Goal: Task Accomplishment & Management: Use online tool/utility

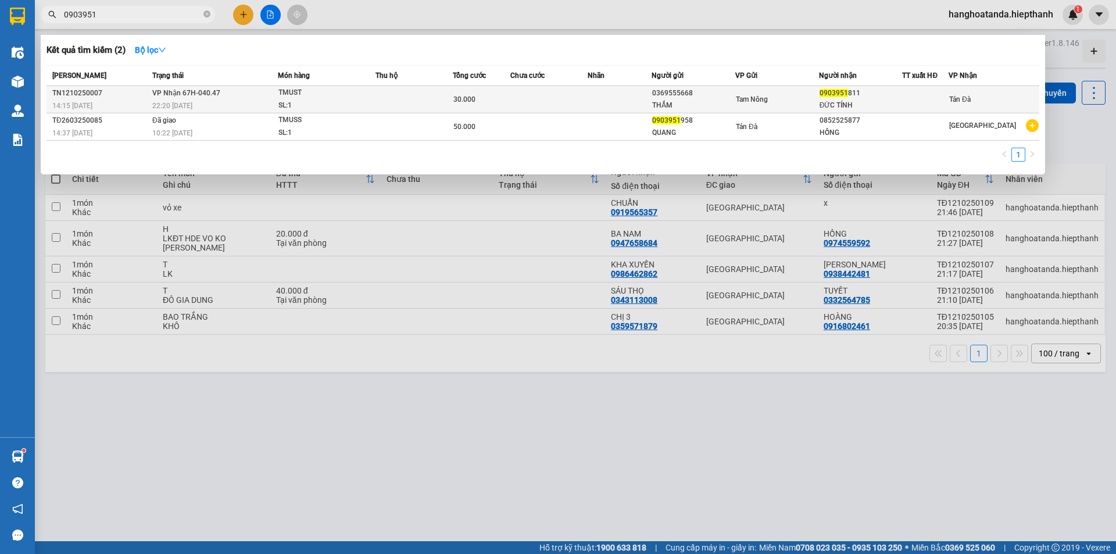
click at [522, 97] on td at bounding box center [549, 99] width 77 height 27
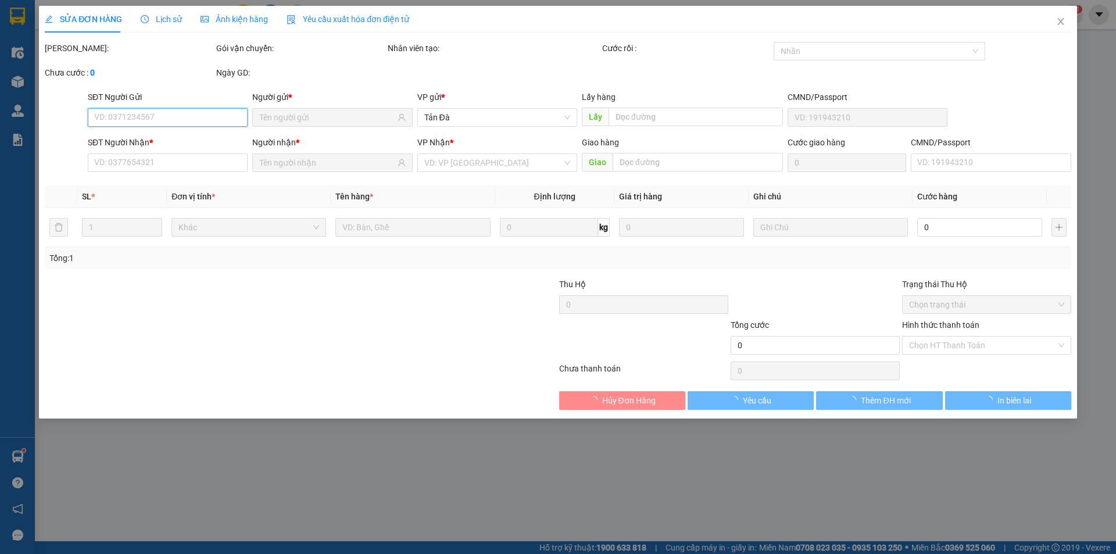
type input "0369555668"
type input "THẮM"
type input "0903951811"
type input "ĐỨC TÍNH"
type input "30.000"
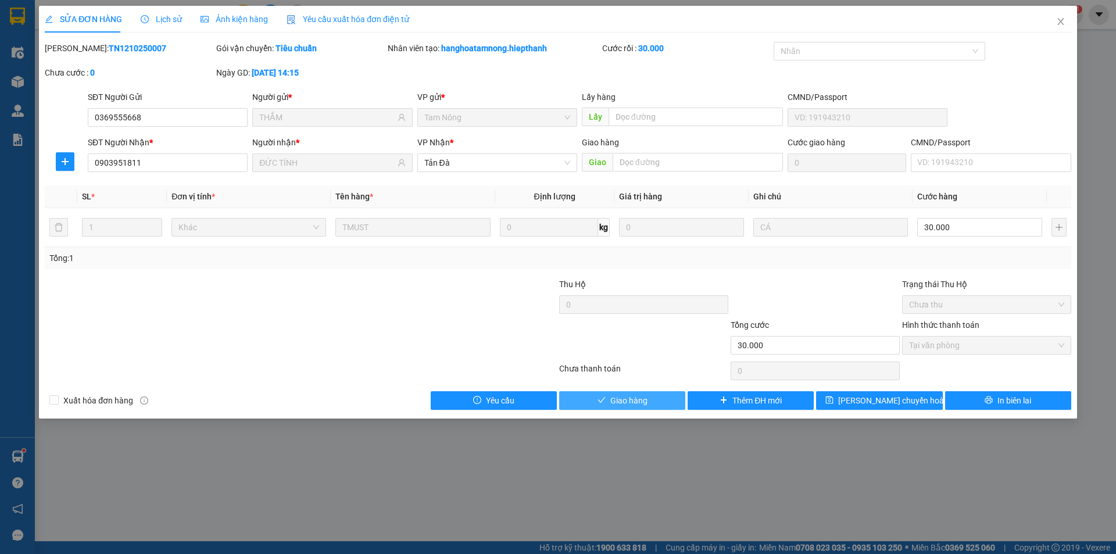
click at [623, 393] on button "Giao hàng" at bounding box center [622, 400] width 126 height 19
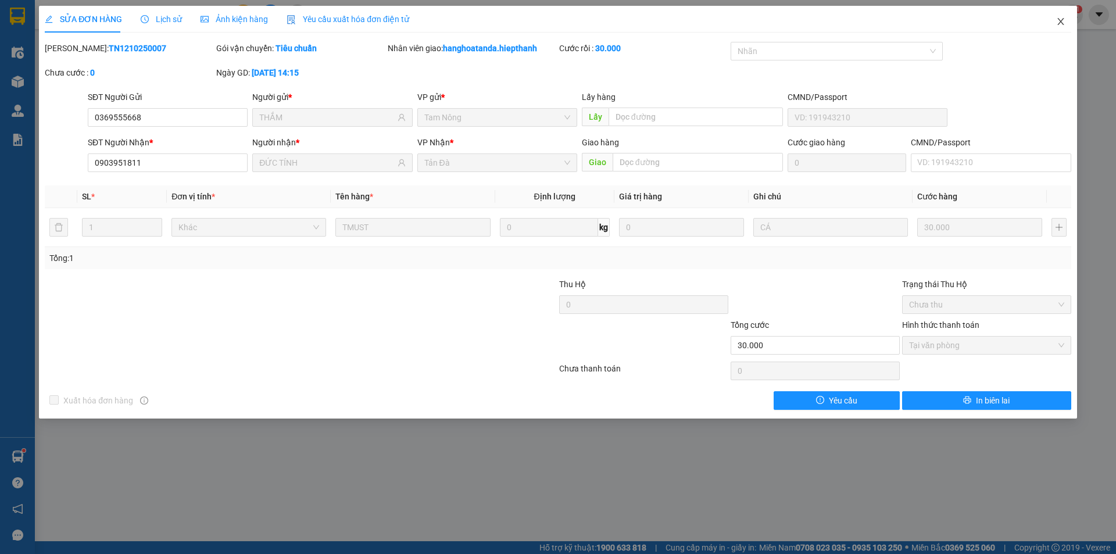
click at [1060, 19] on icon "close" at bounding box center [1061, 21] width 9 height 9
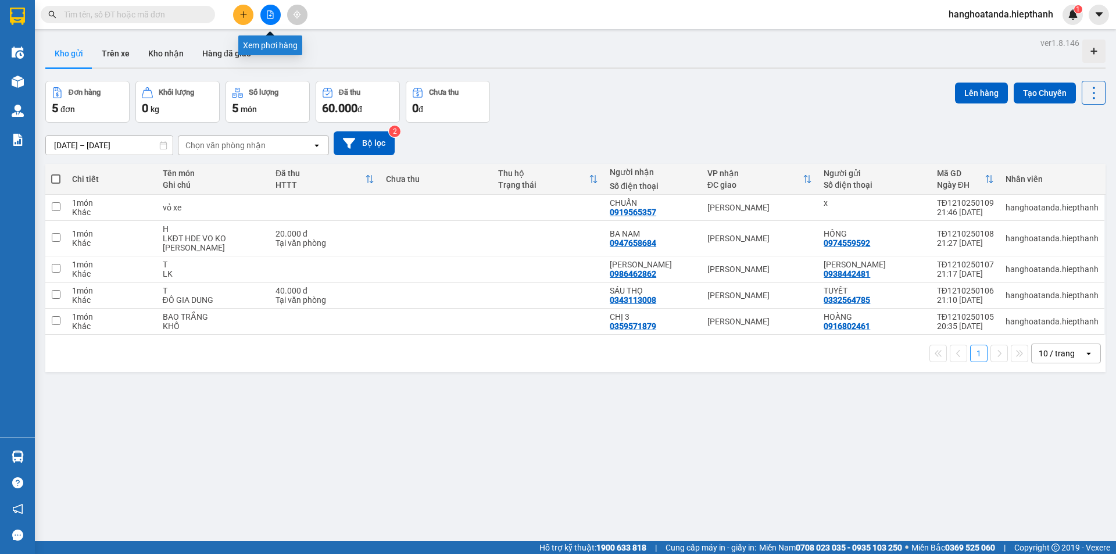
click at [272, 13] on icon "file-add" at bounding box center [270, 14] width 8 height 8
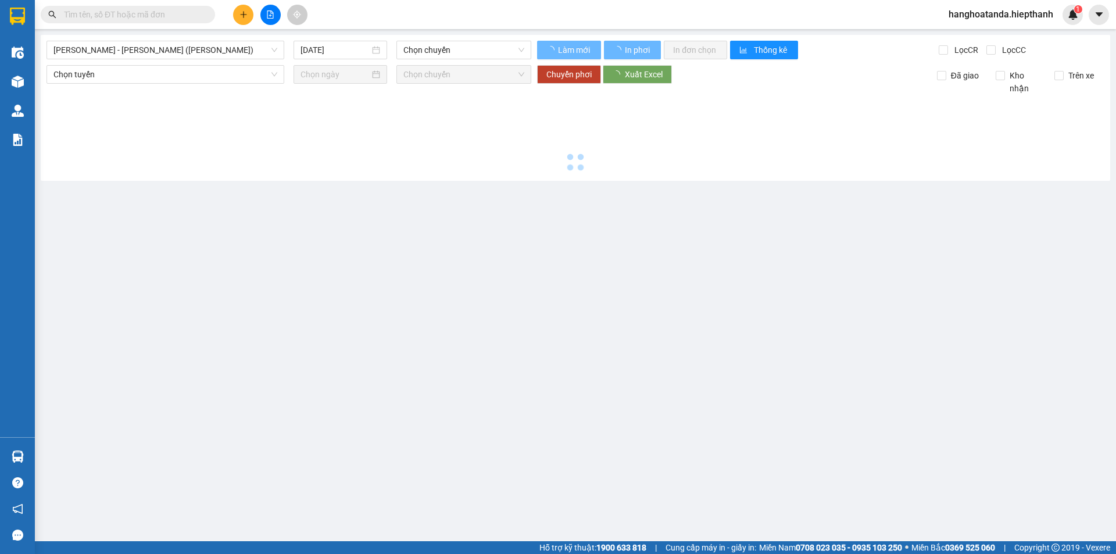
type input "[DATE]"
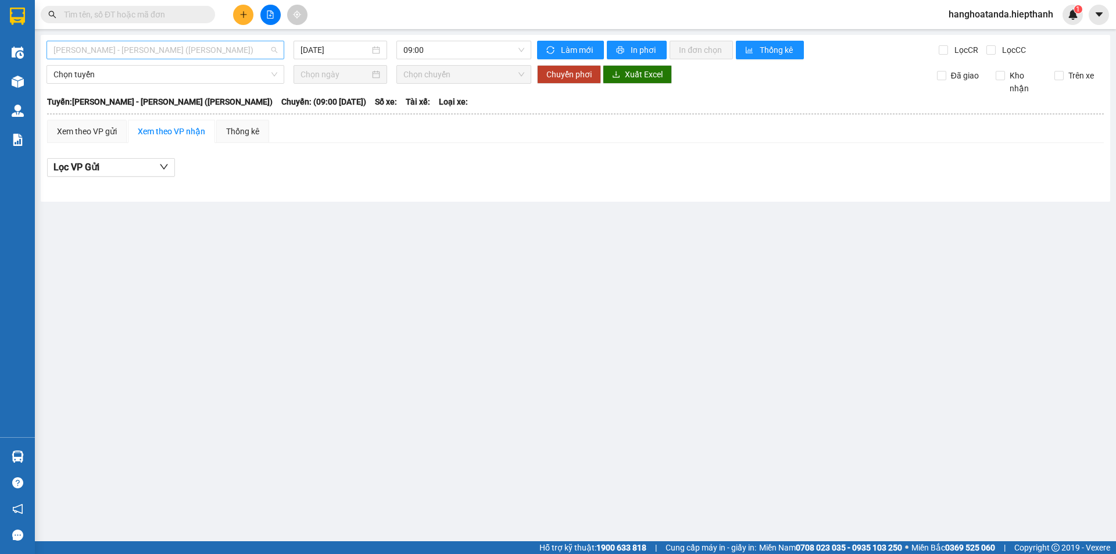
click at [174, 49] on span "[PERSON_NAME] - [PERSON_NAME] ([PERSON_NAME])" at bounding box center [165, 49] width 224 height 17
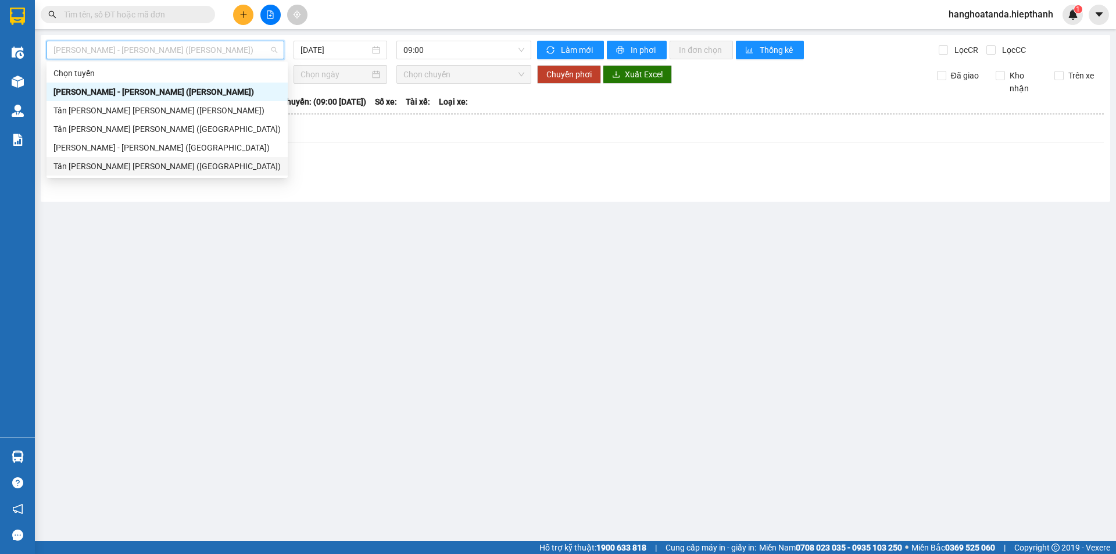
click at [94, 162] on div "Tân [PERSON_NAME] [PERSON_NAME] ([GEOGRAPHIC_DATA])" at bounding box center [166, 166] width 227 height 13
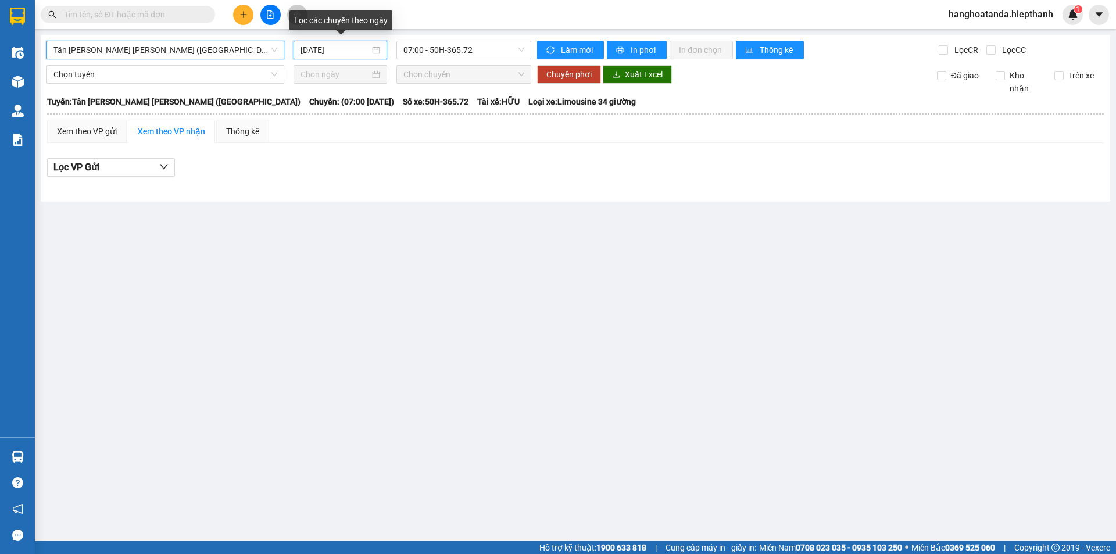
click at [334, 50] on input "[DATE]" at bounding box center [335, 50] width 69 height 13
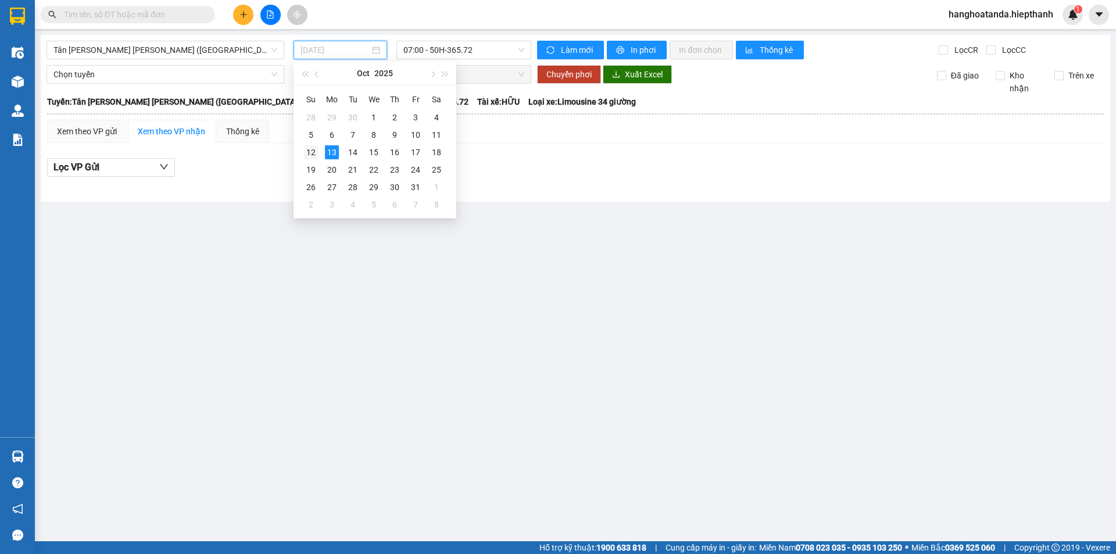
click at [312, 150] on div "12" at bounding box center [311, 152] width 14 height 14
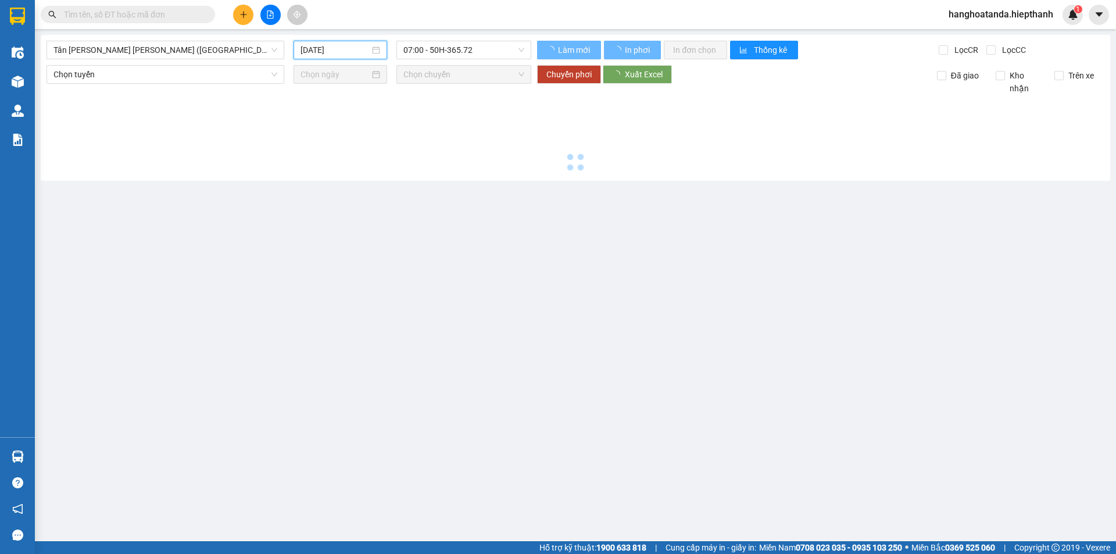
type input "[DATE]"
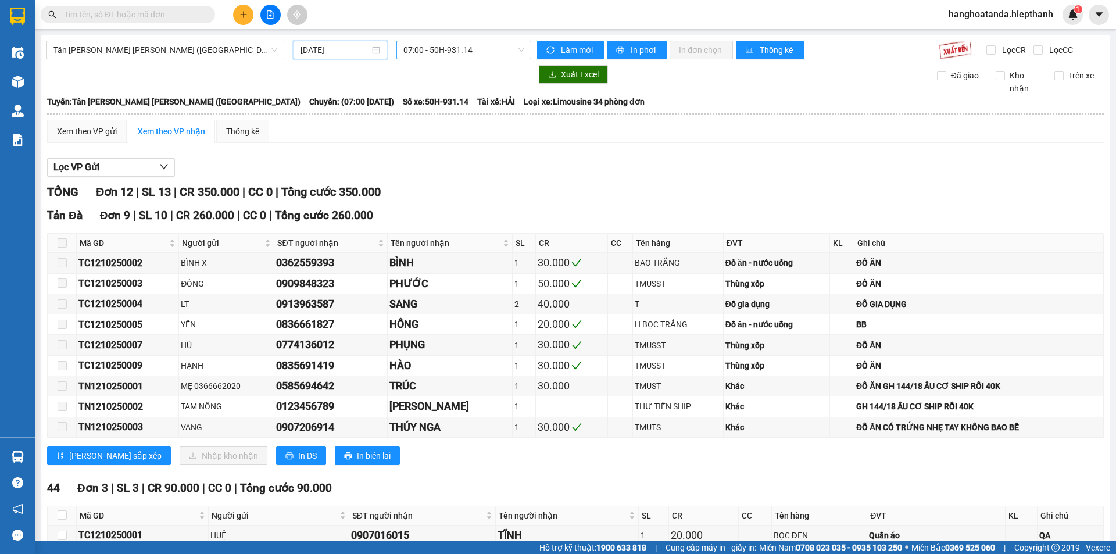
click at [465, 52] on span "07:00 - 50H-931.14" at bounding box center [464, 49] width 121 height 17
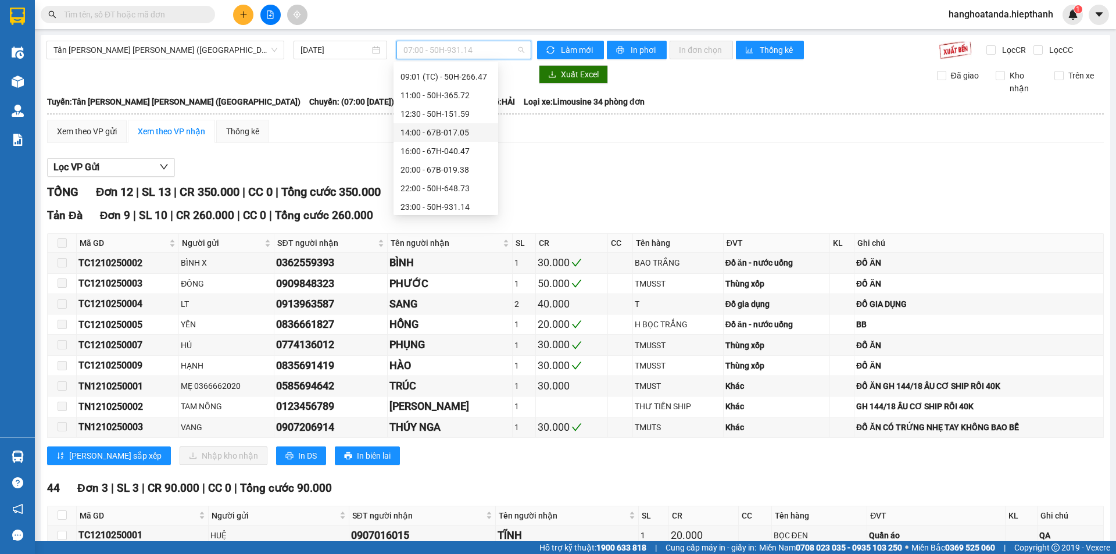
scroll to position [112, 0]
click at [433, 106] on div "20:00 - 67B-019.38" at bounding box center [446, 110] width 91 height 13
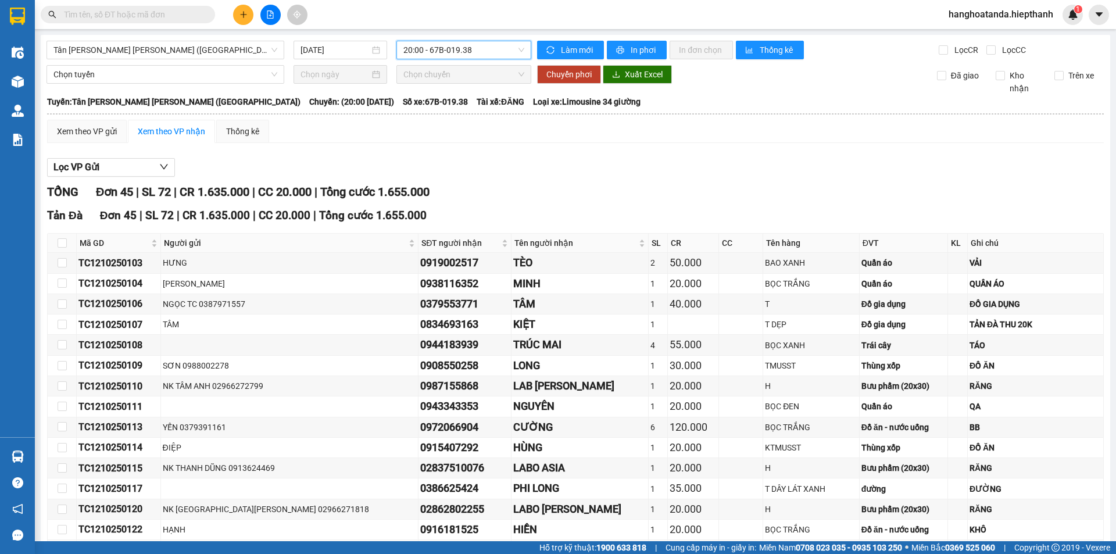
click at [456, 48] on span "20:00 - 67B-019.38" at bounding box center [464, 49] width 121 height 17
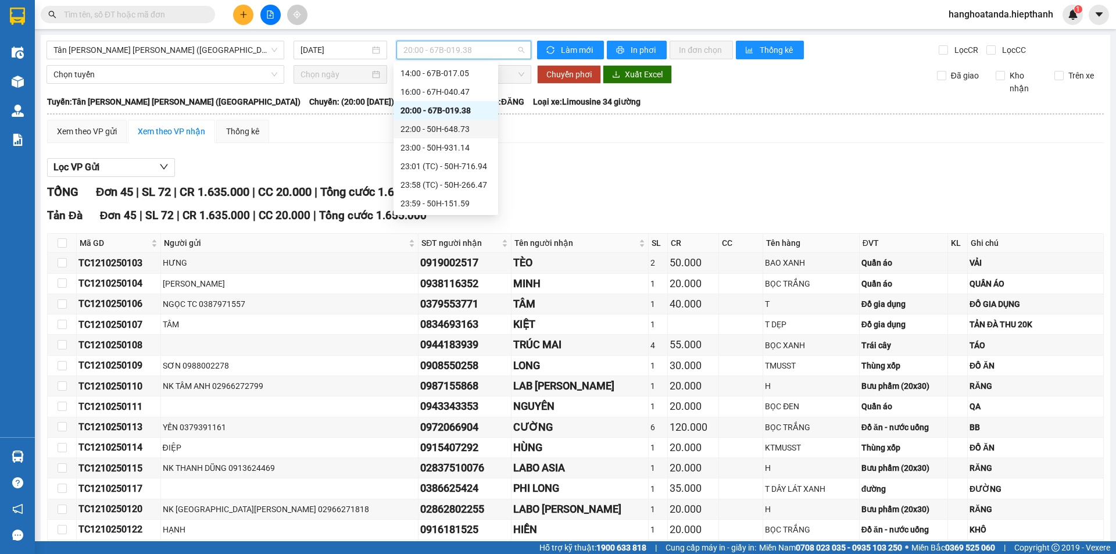
click at [436, 126] on div "22:00 - 50H-648.73" at bounding box center [446, 129] width 91 height 13
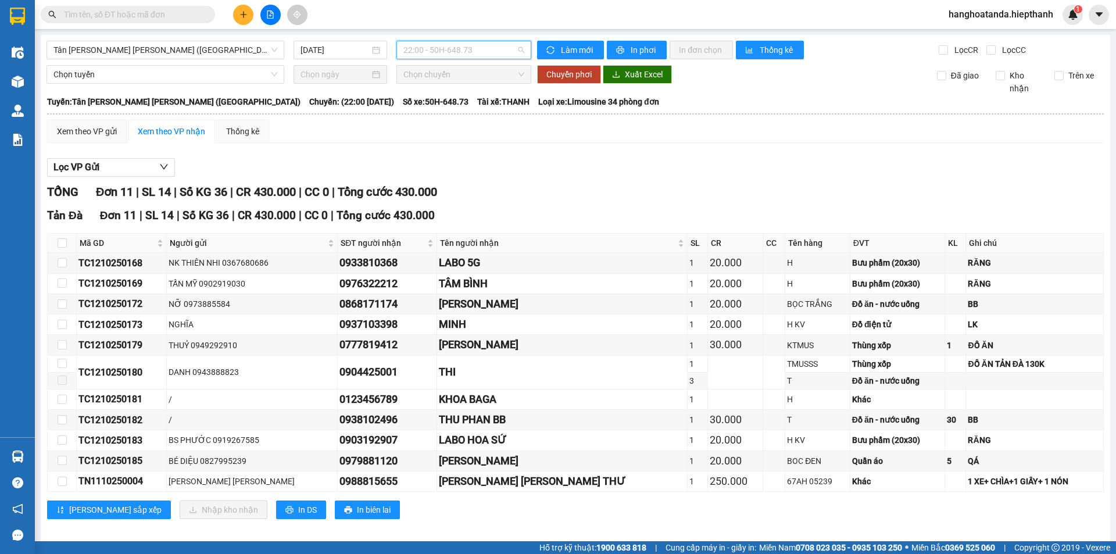
click at [444, 49] on span "22:00 - 50H-648.73" at bounding box center [464, 49] width 121 height 17
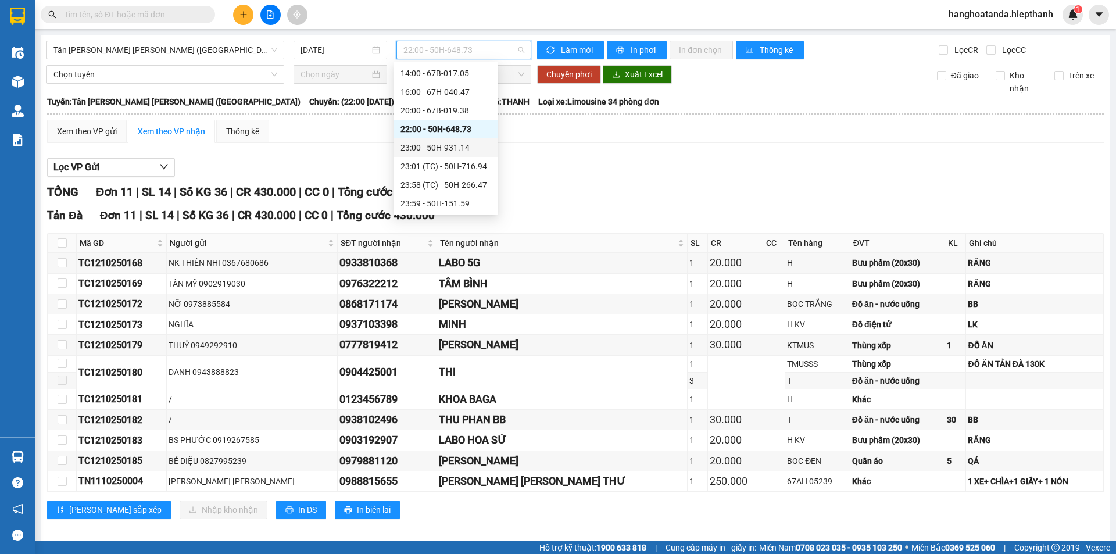
click at [430, 149] on div "23:00 - 50H-931.14" at bounding box center [446, 147] width 91 height 13
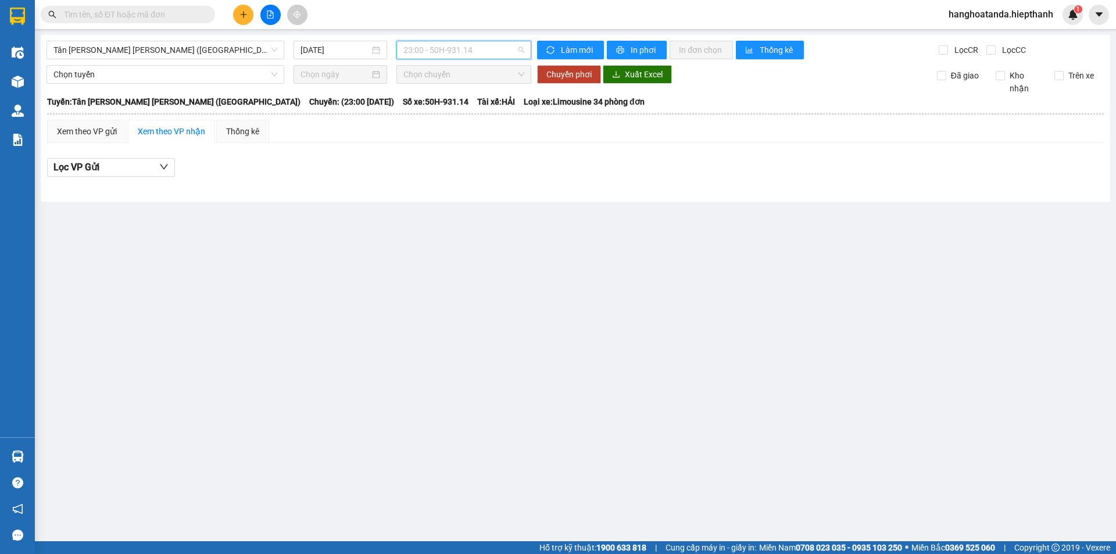
click at [458, 51] on span "23:00 - 50H-931.14" at bounding box center [464, 49] width 121 height 17
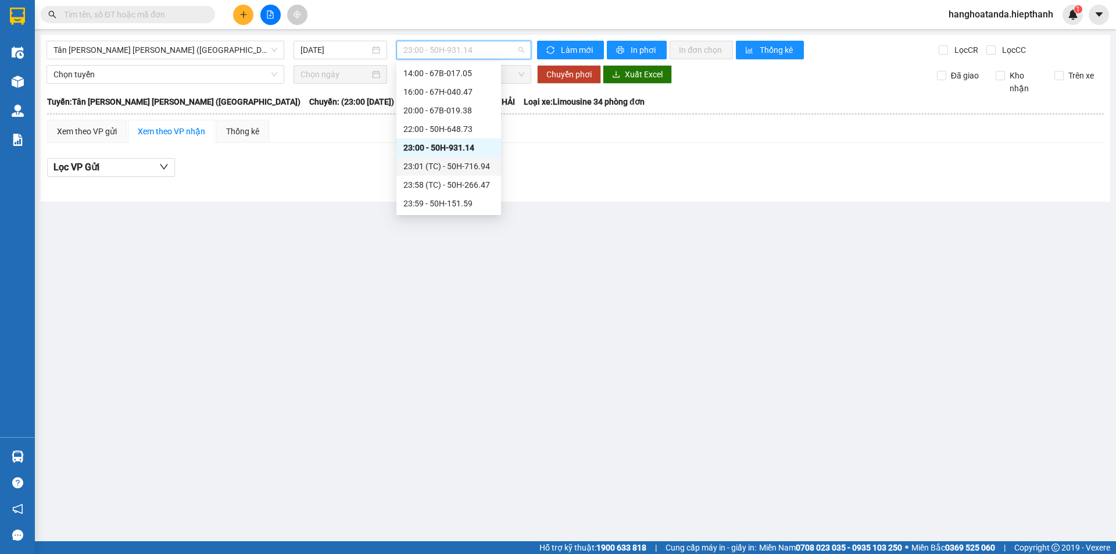
click at [437, 163] on div "23:01 (TC) - 50H-716.94" at bounding box center [449, 166] width 91 height 13
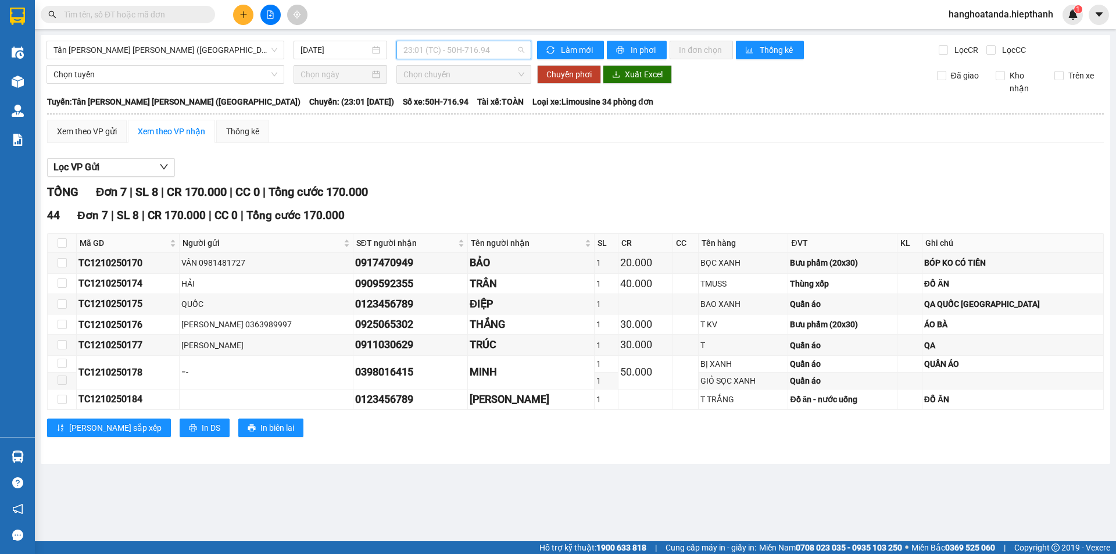
click at [457, 52] on span "23:01 (TC) - 50H-716.94" at bounding box center [464, 49] width 121 height 17
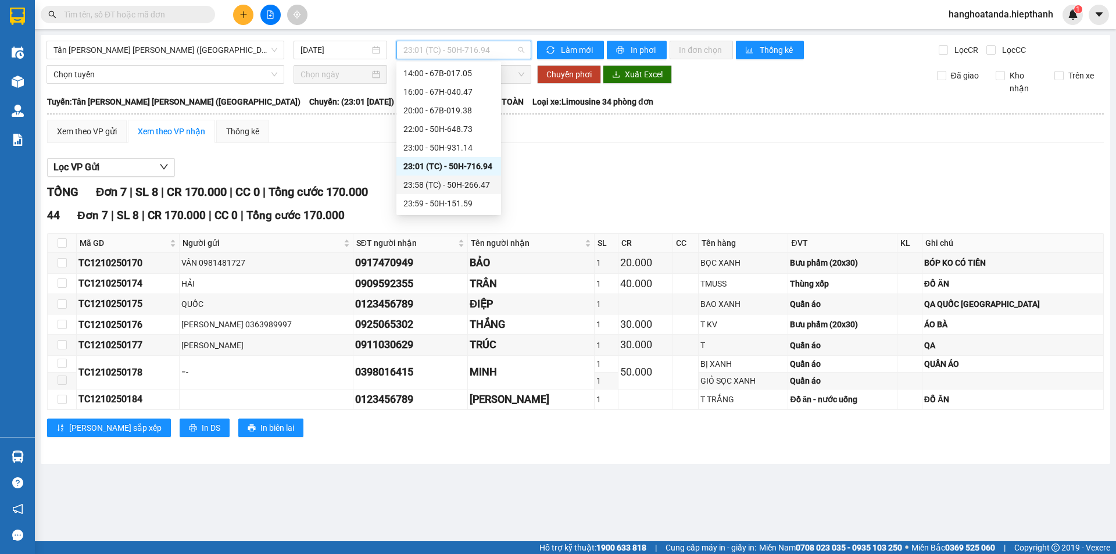
click at [433, 180] on div "23:58 (TC) - 50H-266.47" at bounding box center [449, 185] width 91 height 13
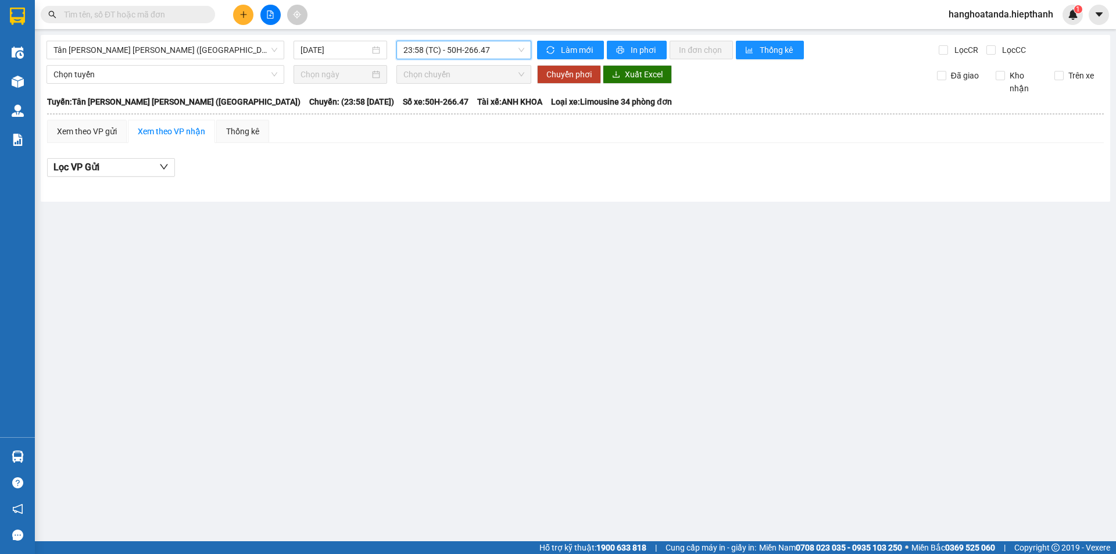
click at [476, 47] on span "23:58 (TC) - 50H-266.47" at bounding box center [464, 49] width 121 height 17
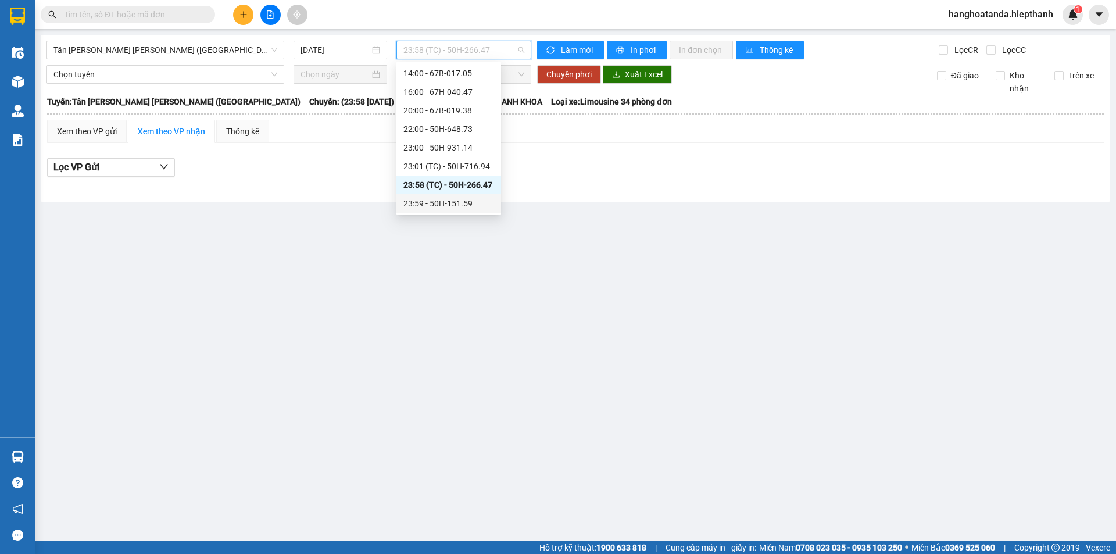
click at [448, 198] on div "23:59 - 50H-151.59" at bounding box center [449, 203] width 91 height 13
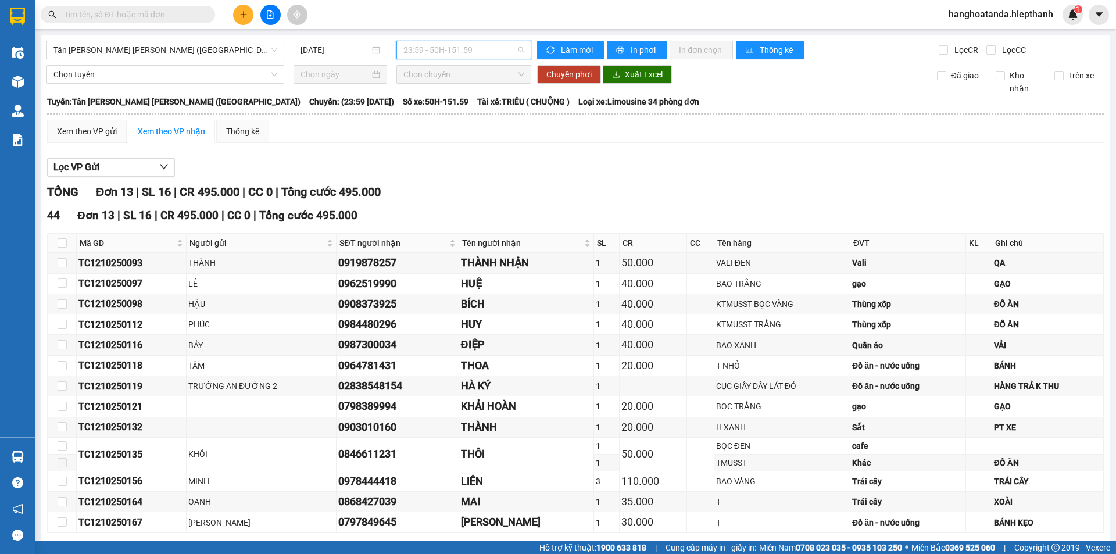
click at [466, 52] on span "23:59 - 50H-151.59" at bounding box center [464, 49] width 121 height 17
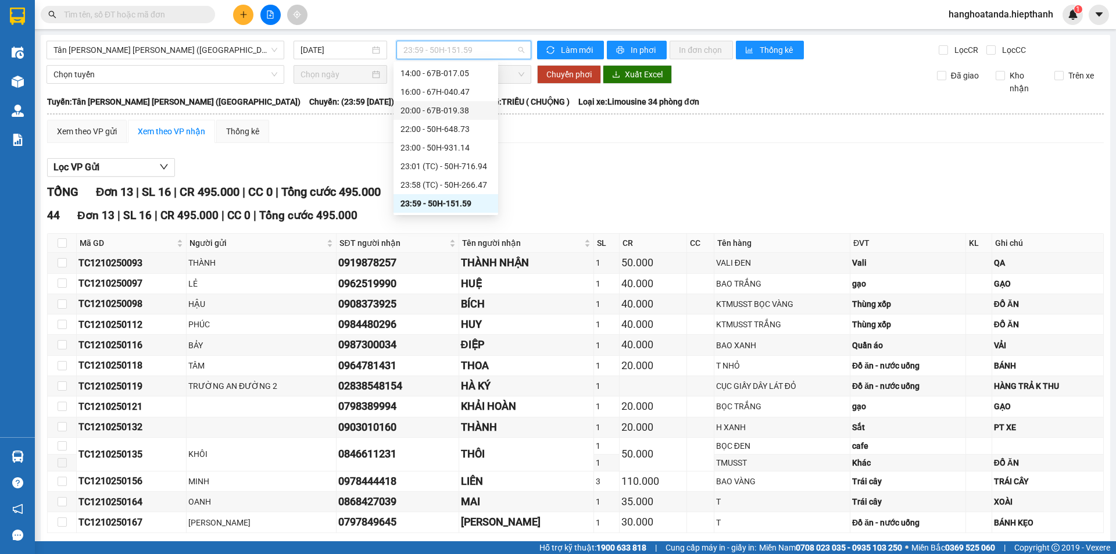
click at [465, 110] on div "20:00 - 67B-019.38" at bounding box center [446, 110] width 91 height 13
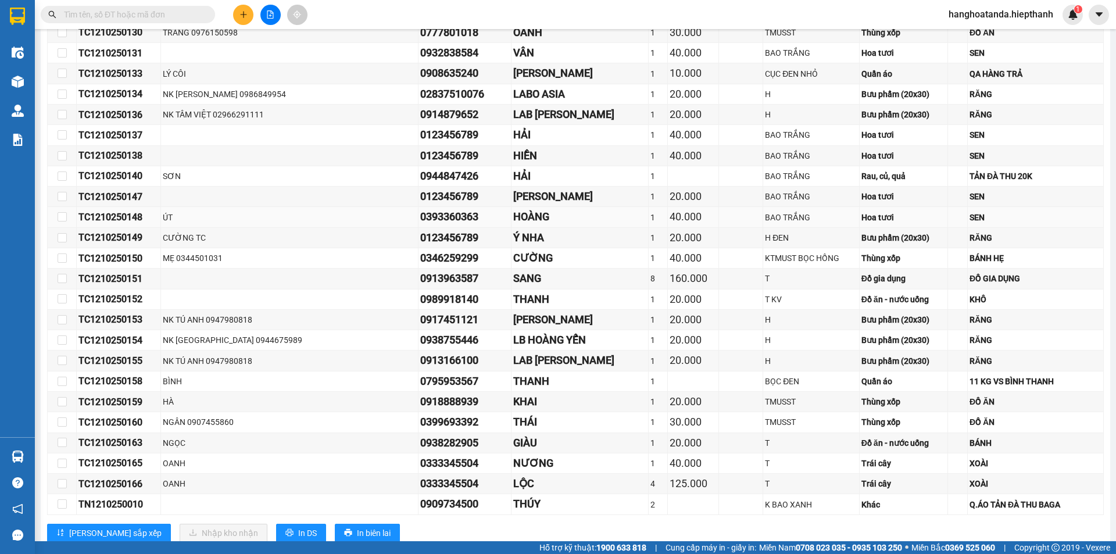
scroll to position [708, 0]
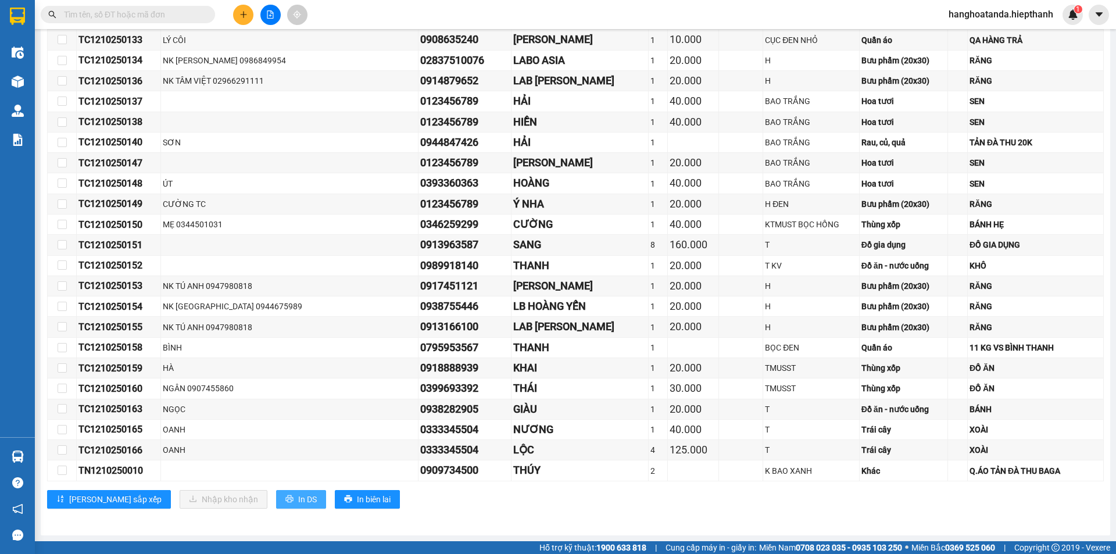
click at [298, 494] on span "In DS" at bounding box center [307, 499] width 19 height 13
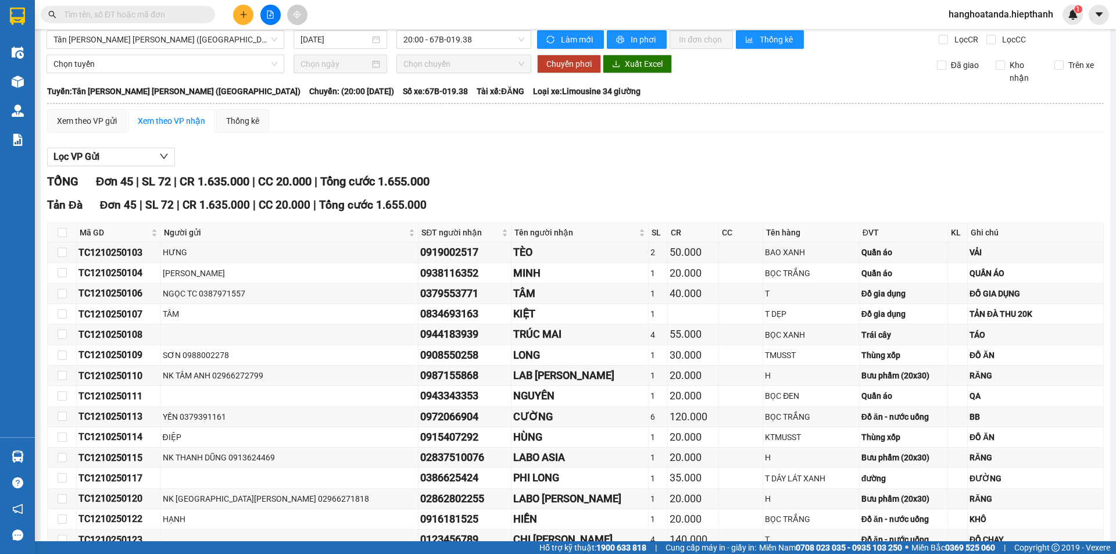
scroll to position [0, 0]
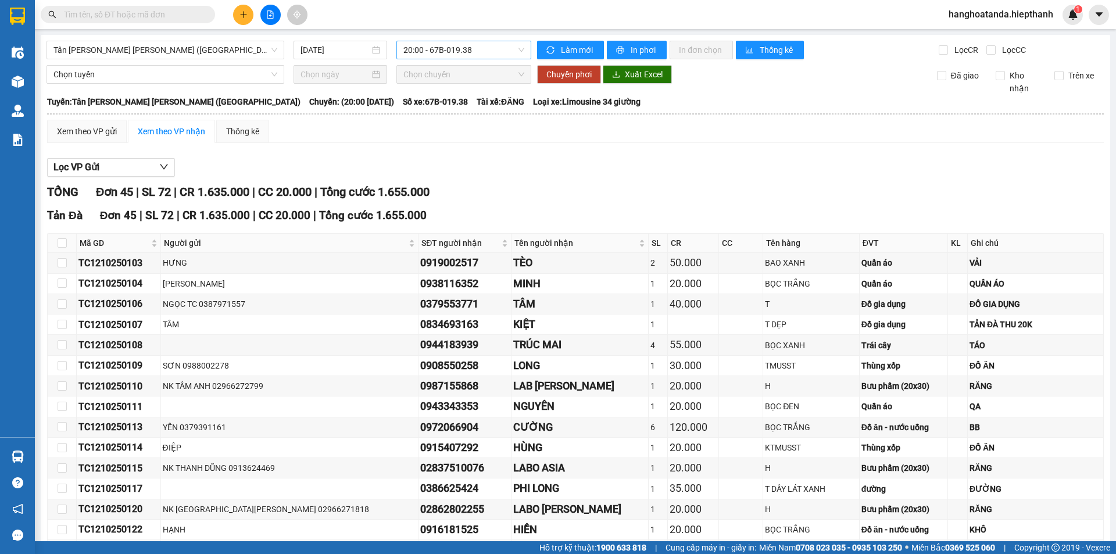
click at [498, 53] on span "20:00 - 67B-019.38" at bounding box center [464, 49] width 121 height 17
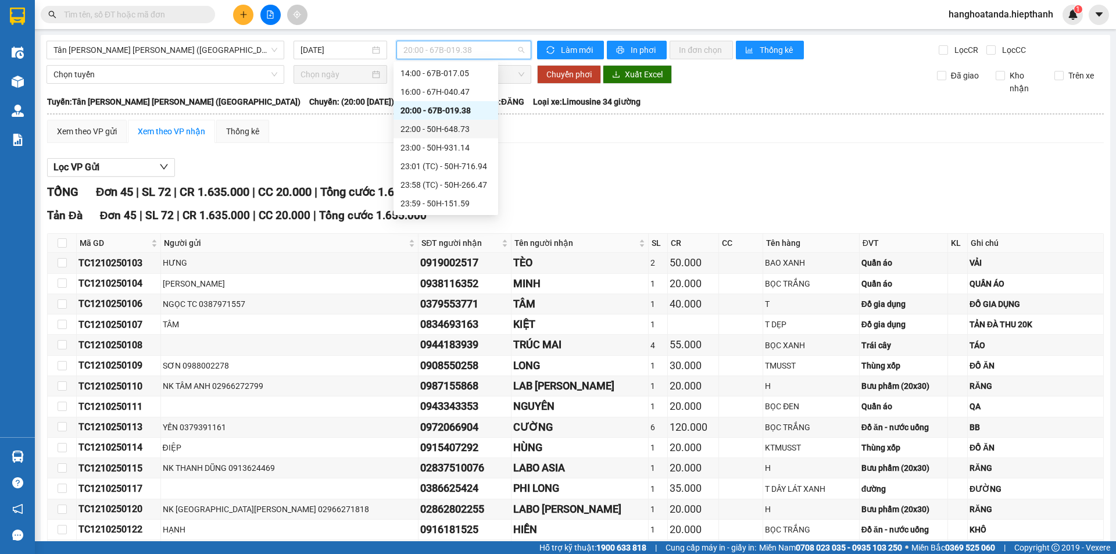
click at [451, 129] on div "22:00 - 50H-648.73" at bounding box center [446, 129] width 91 height 13
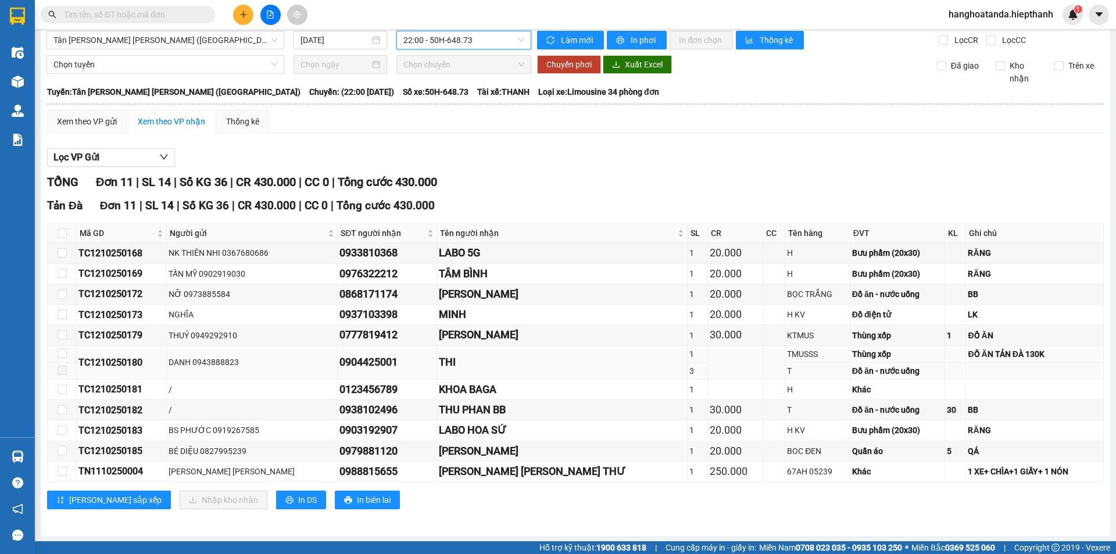
scroll to position [10, 0]
click at [298, 499] on span "In DS" at bounding box center [307, 499] width 19 height 13
click at [463, 37] on span "22:00 - 50H-648.73" at bounding box center [464, 39] width 121 height 17
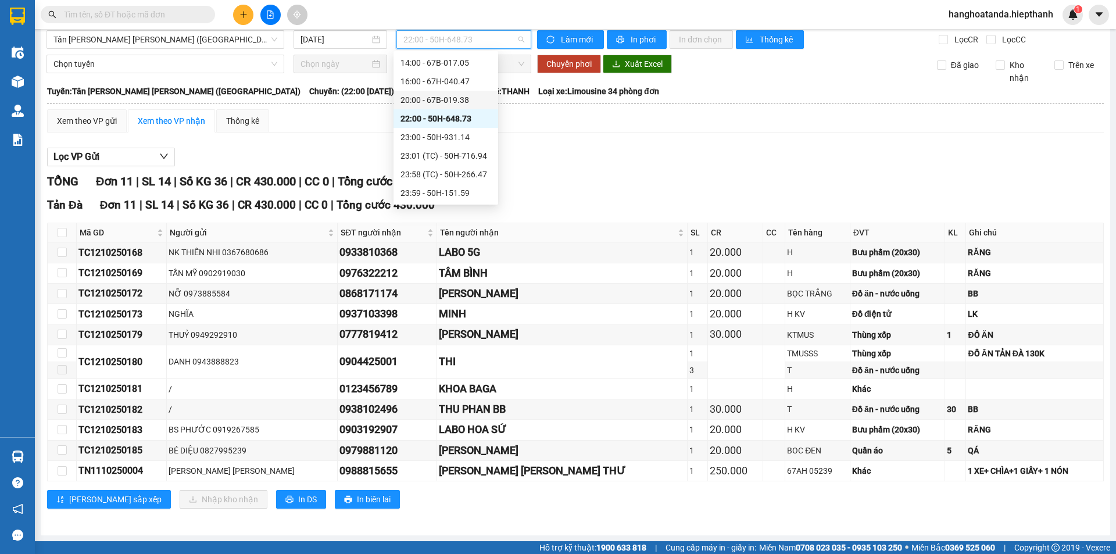
click at [457, 106] on div "20:00 - 67B-019.38" at bounding box center [446, 100] width 105 height 19
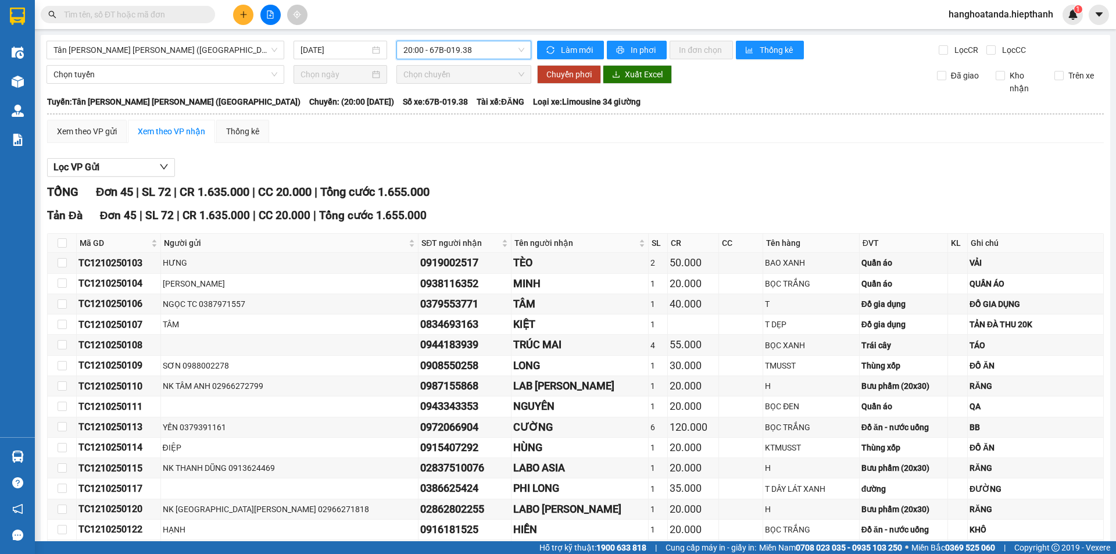
click at [465, 50] on span "20:00 - 67B-019.38" at bounding box center [464, 49] width 121 height 17
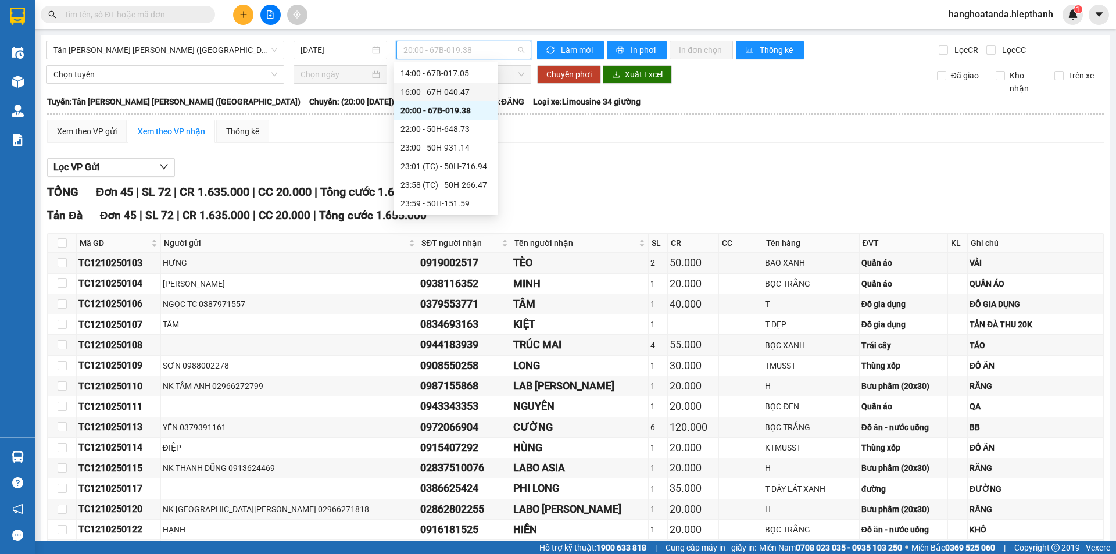
click at [450, 90] on div "16:00 - 67H-040.47" at bounding box center [446, 91] width 91 height 13
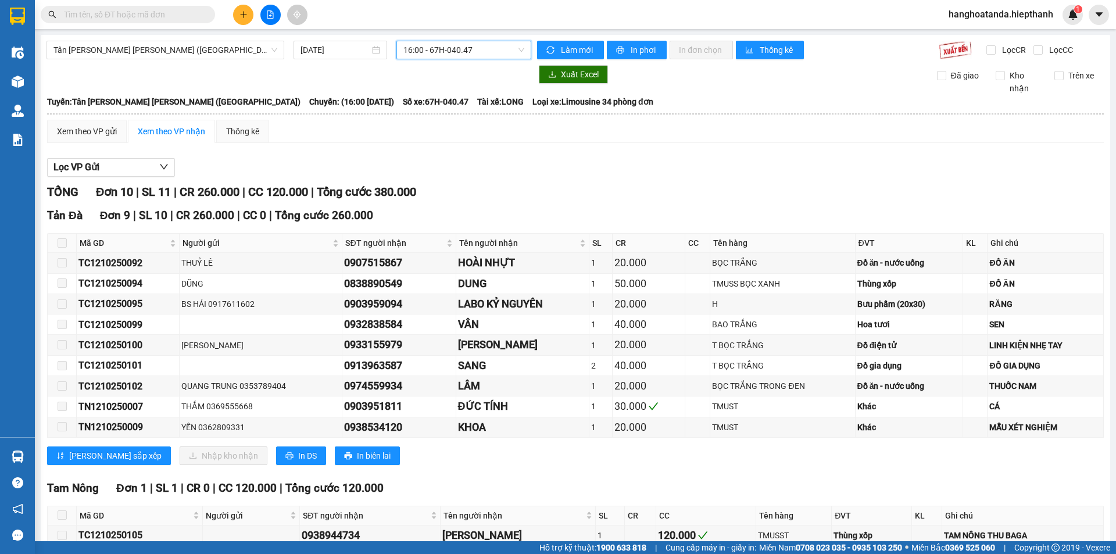
click at [489, 53] on span "16:00 - 67H-040.47" at bounding box center [464, 49] width 121 height 17
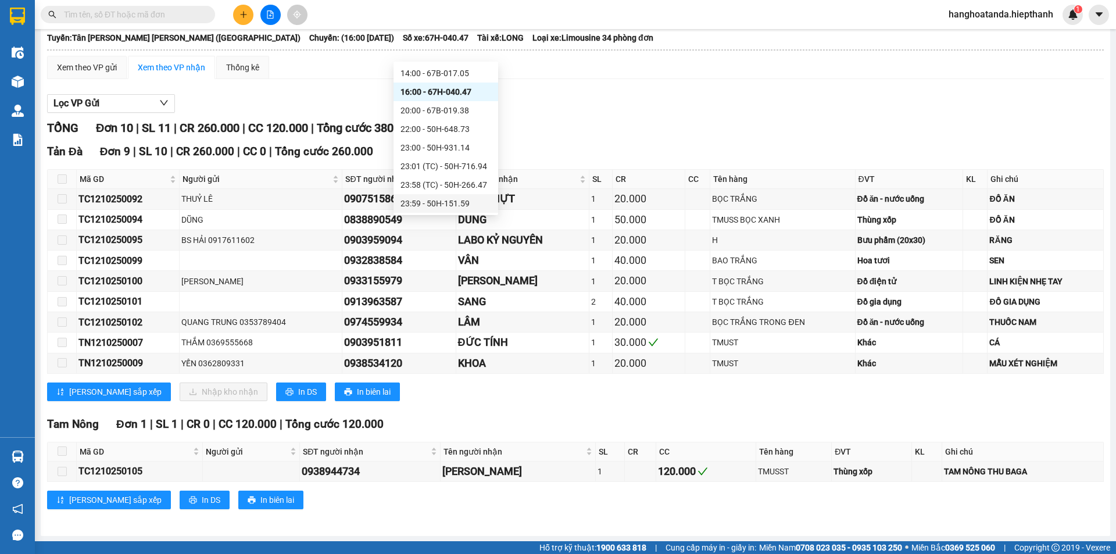
scroll to position [65, 0]
click at [456, 147] on div "23:00 - 50H-931.14" at bounding box center [446, 147] width 91 height 13
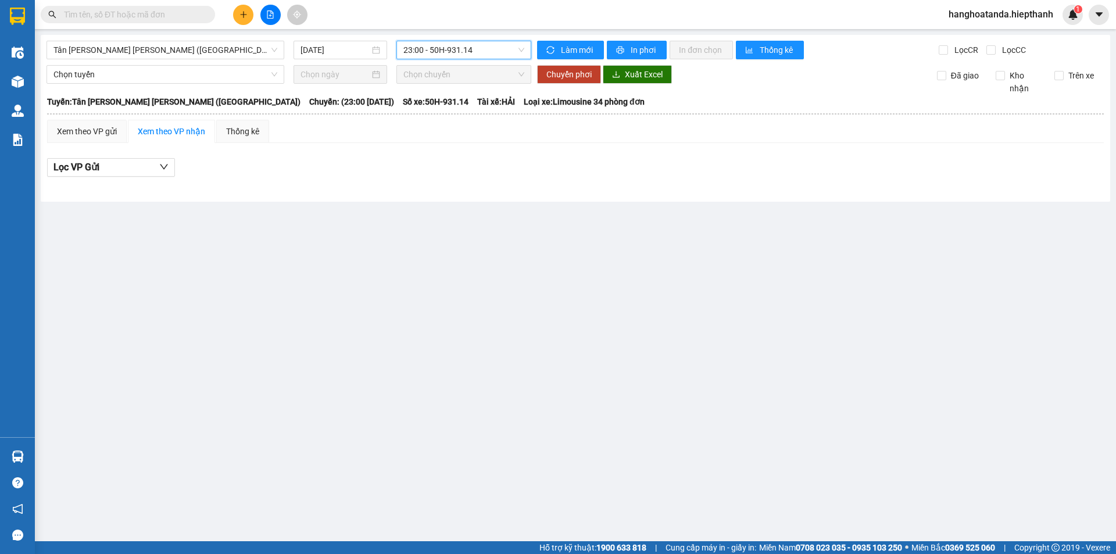
click at [449, 39] on div "[GEOGRAPHIC_DATA][PERSON_NAME][GEOGRAPHIC_DATA][PERSON_NAME] (Giường) [DATE] 23…" at bounding box center [576, 118] width 1070 height 167
click at [449, 55] on span "23:00 - 50H-931.14" at bounding box center [464, 49] width 121 height 17
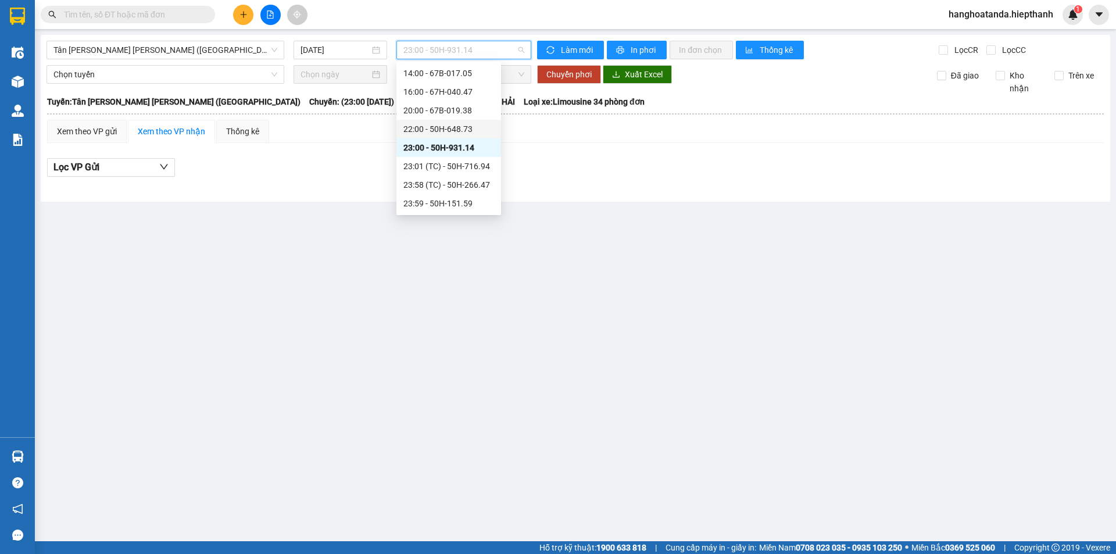
click at [458, 127] on div "22:00 - 50H-648.73" at bounding box center [449, 129] width 91 height 13
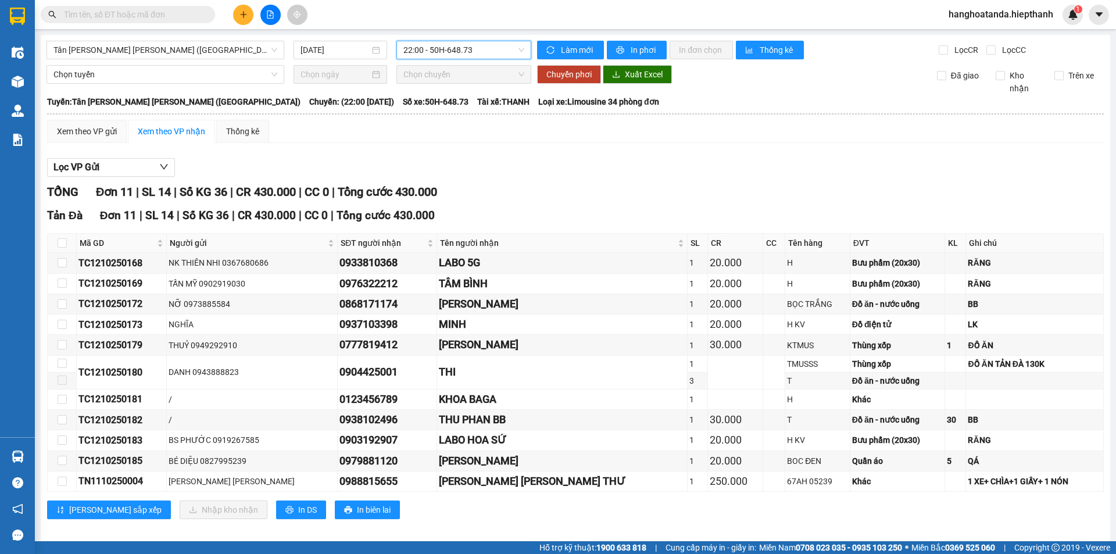
click at [489, 48] on span "22:00 - 50H-648.73" at bounding box center [464, 49] width 121 height 17
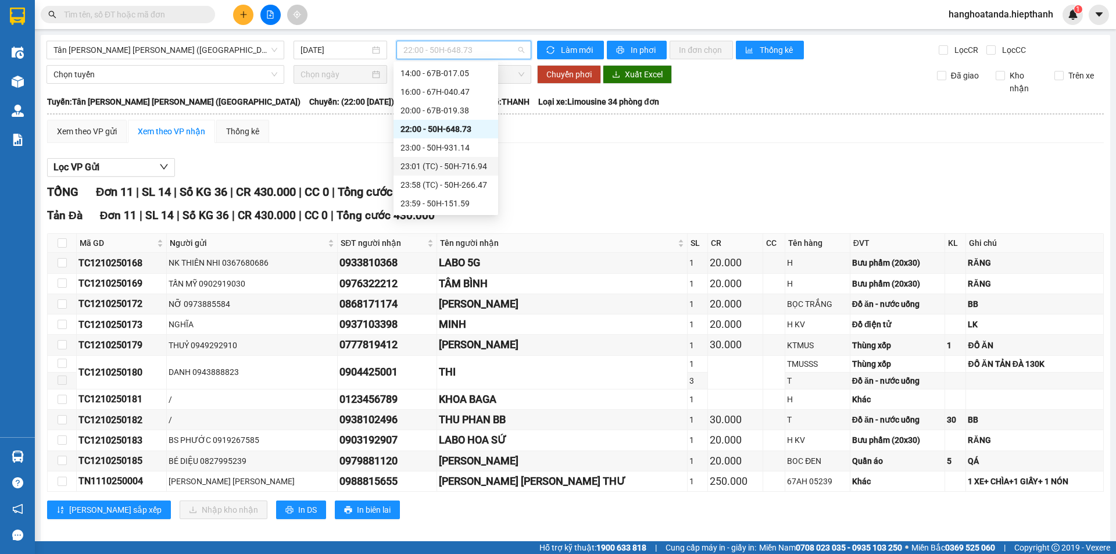
click at [438, 160] on div "23:01 (TC) - 50H-716.94" at bounding box center [446, 166] width 91 height 13
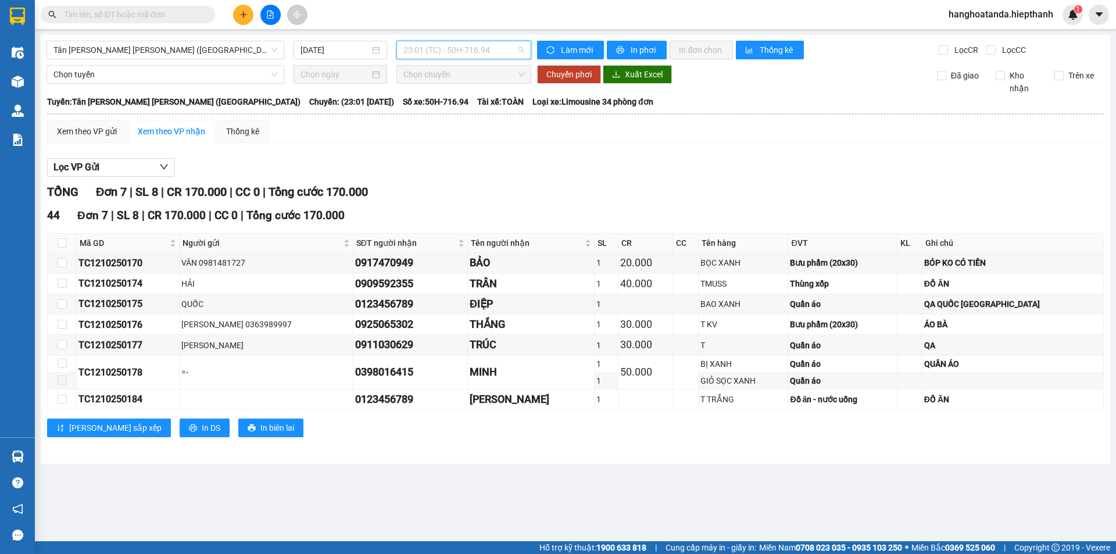
click at [473, 45] on span "23:01 (TC) - 50H-716.94" at bounding box center [464, 49] width 121 height 17
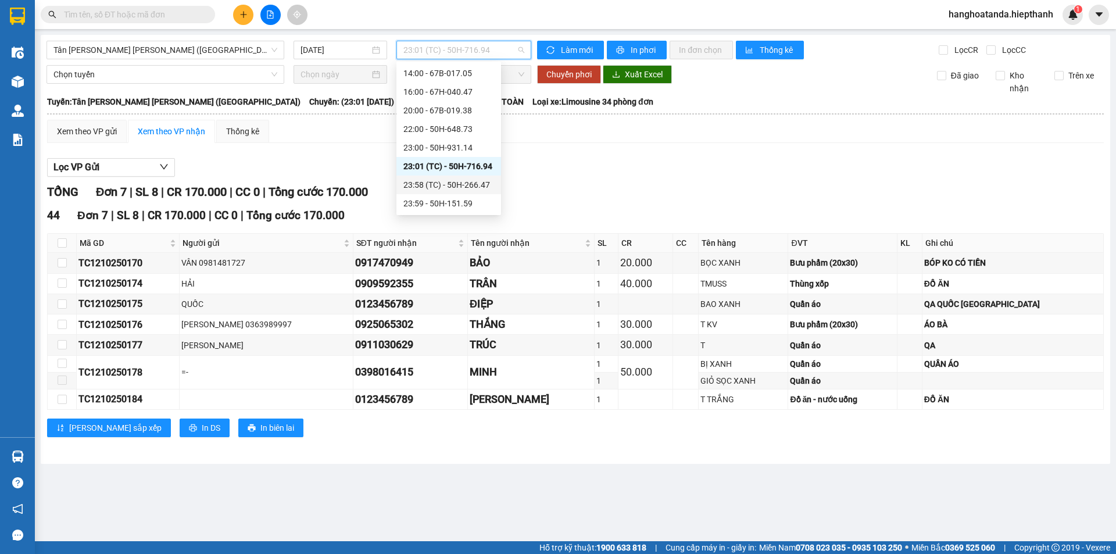
click at [468, 181] on div "23:58 (TC) - 50H-266.47" at bounding box center [449, 185] width 91 height 13
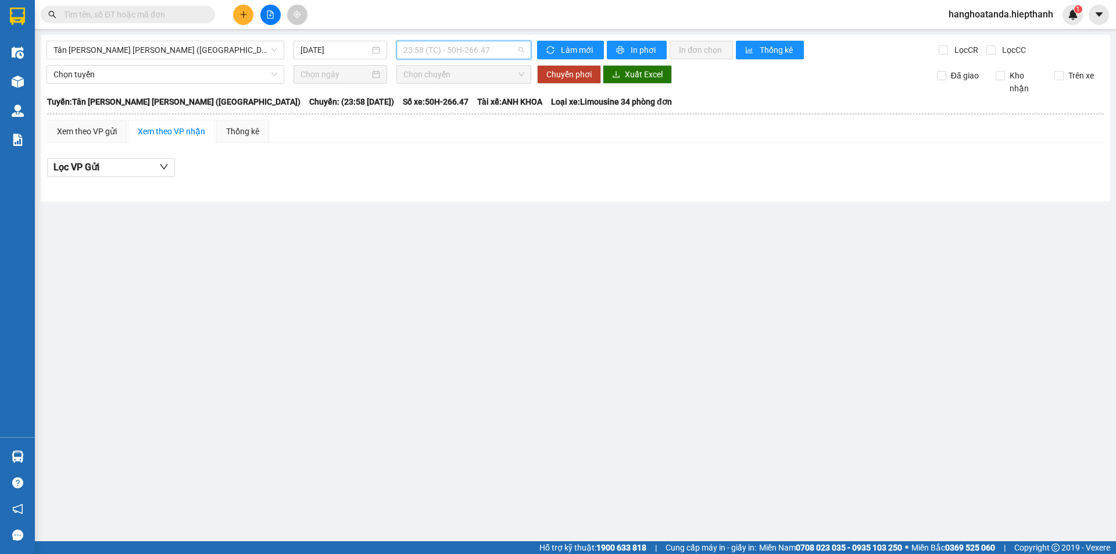
click at [495, 53] on span "23:58 (TC) - 50H-266.47" at bounding box center [464, 49] width 121 height 17
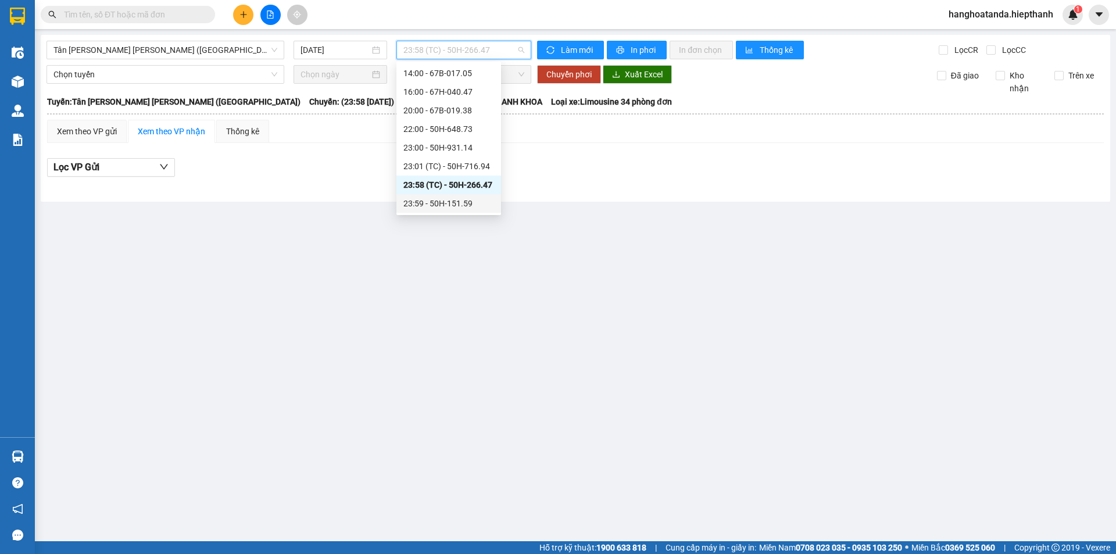
click at [419, 198] on div "23:59 - 50H-151.59" at bounding box center [449, 203] width 91 height 13
